Goal: Check status

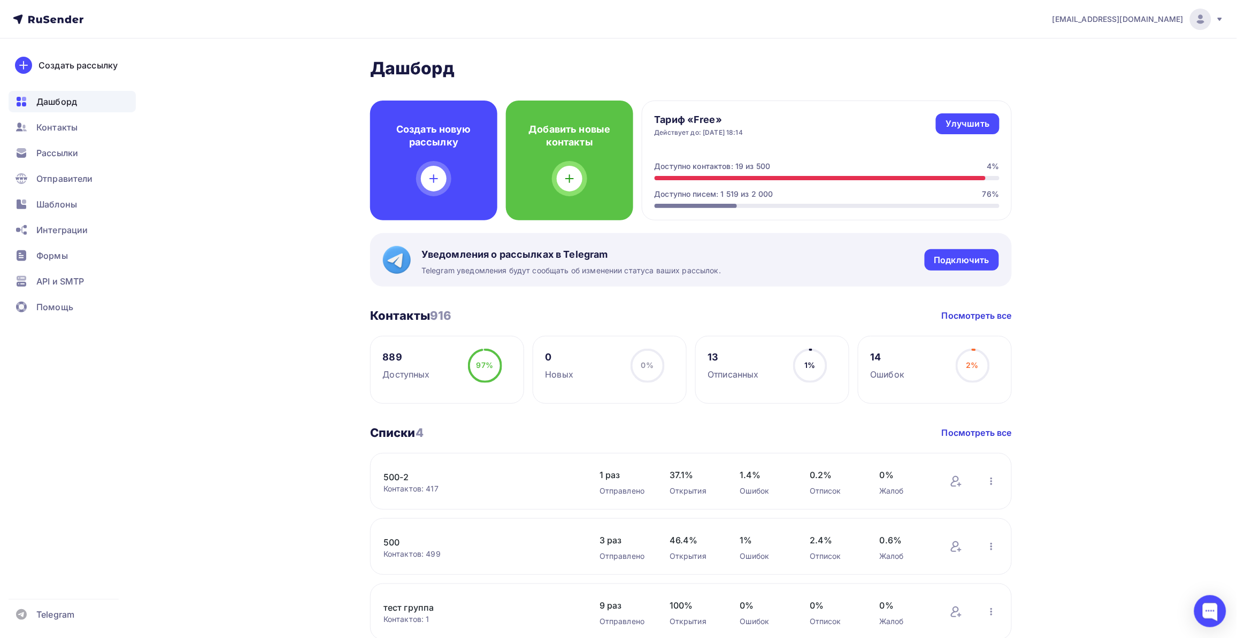
click at [388, 473] on link "500-2" at bounding box center [474, 476] width 182 height 13
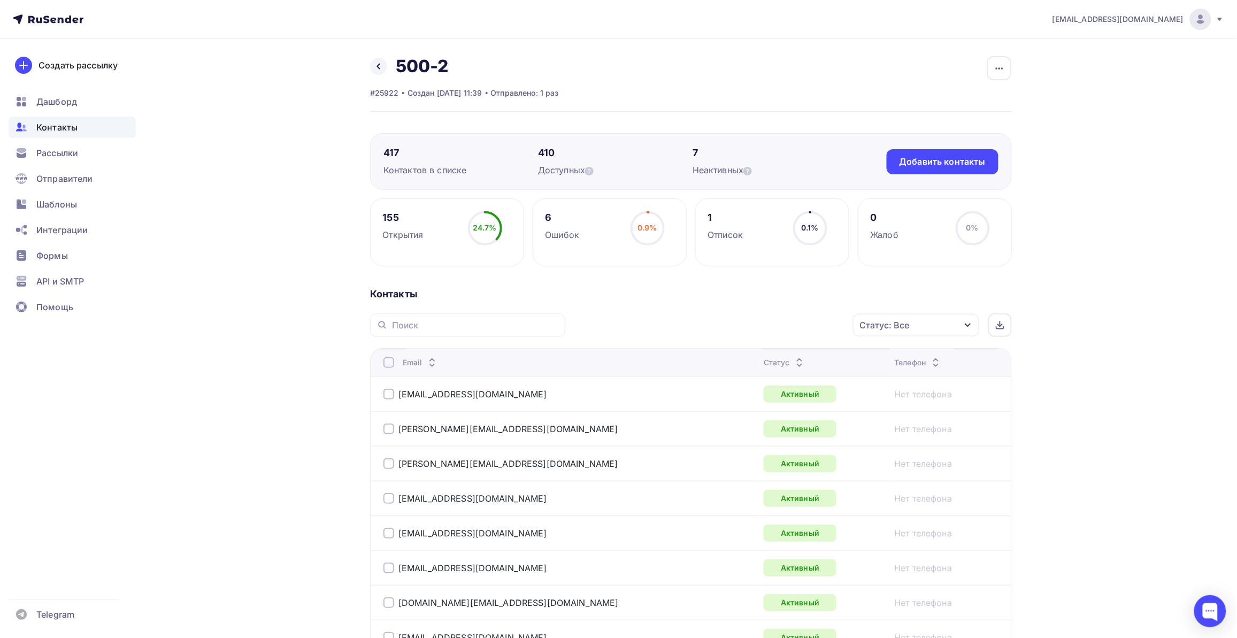
click at [57, 99] on span "Дашборд" at bounding box center [56, 101] width 41 height 13
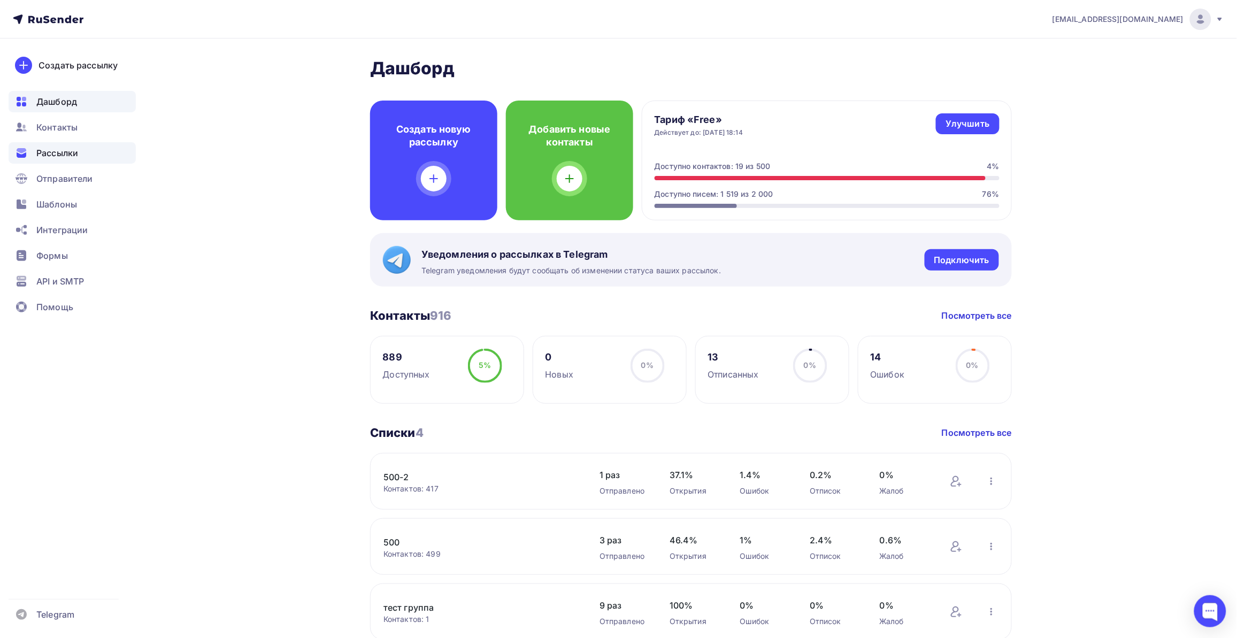
click at [69, 159] on div "Рассылки" at bounding box center [72, 152] width 127 height 21
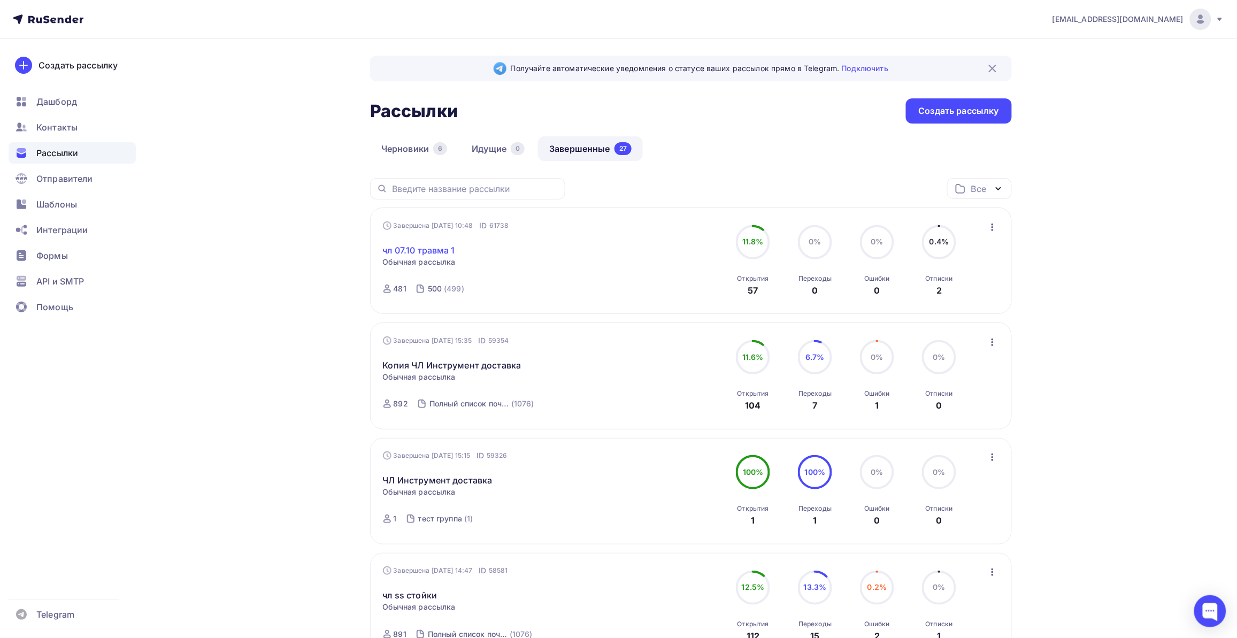
click at [428, 249] on link "чл 07.10 травма 1" at bounding box center [419, 250] width 72 height 13
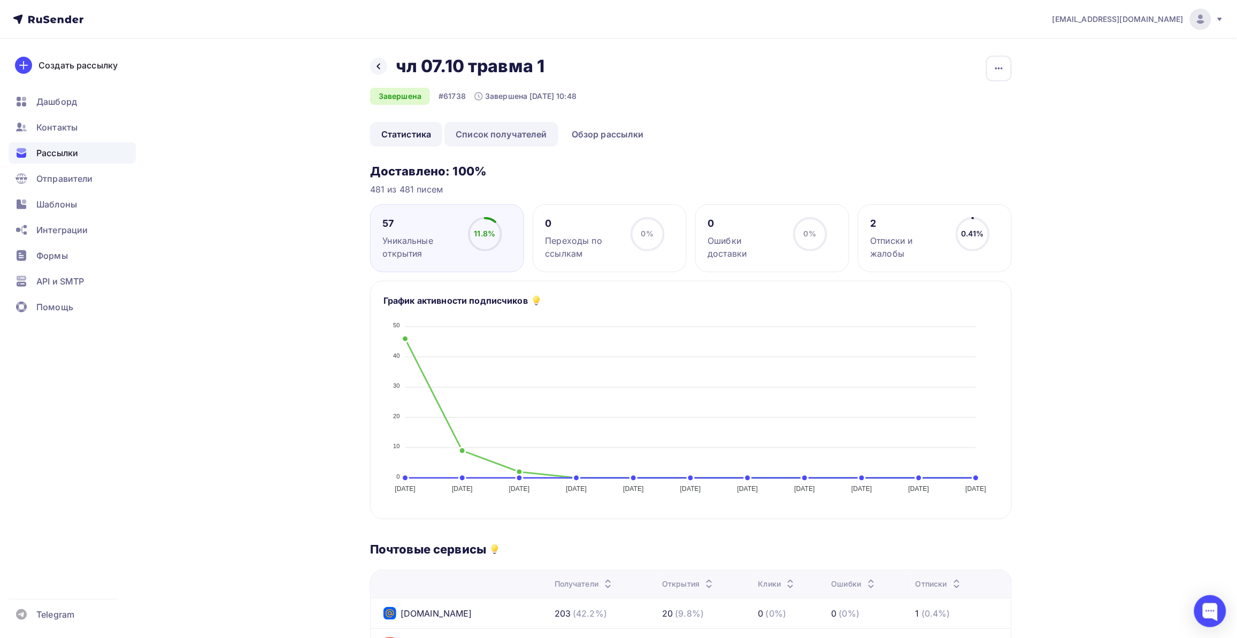
click at [512, 137] on link "Список получателей" at bounding box center [501, 134] width 114 height 25
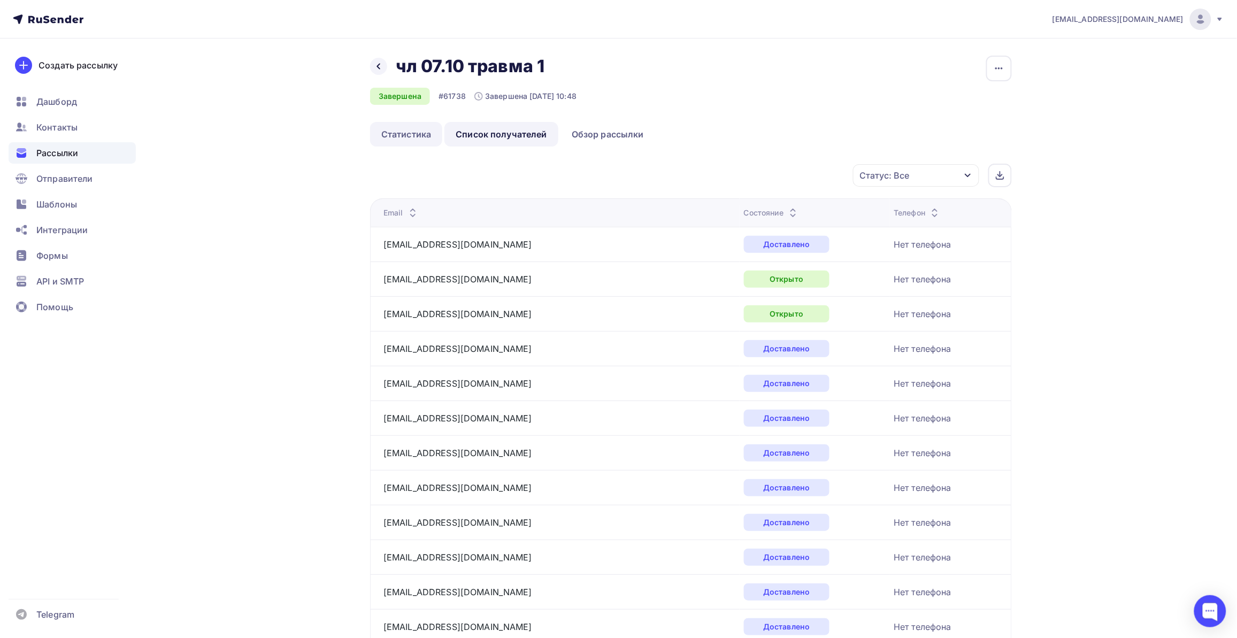
click at [393, 133] on link "Статистика" at bounding box center [406, 134] width 72 height 25
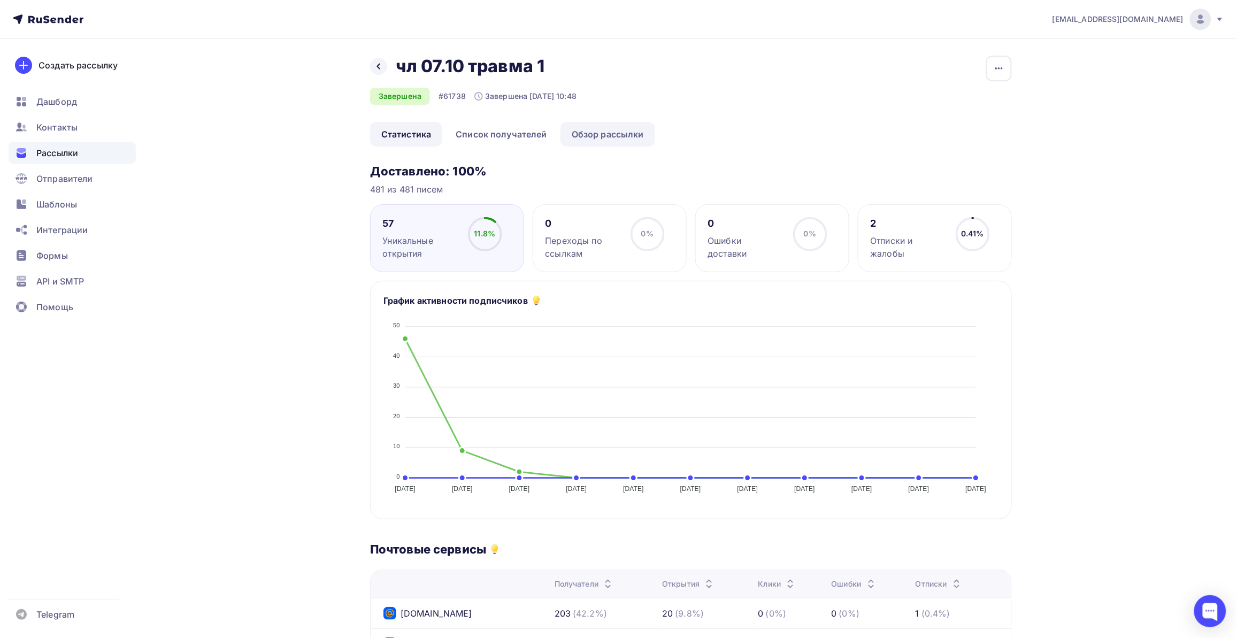
click at [589, 140] on link "Обзор рассылки" at bounding box center [607, 134] width 95 height 25
